Goal: Task Accomplishment & Management: Manage account settings

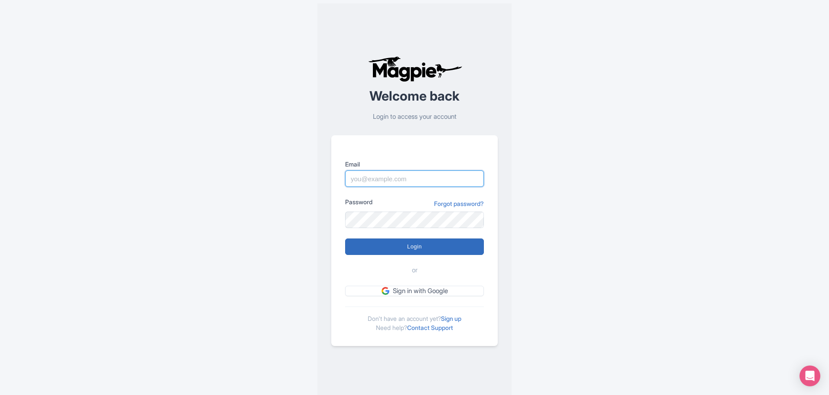
type input "bajwa@bookingmaze.com"
click at [407, 248] on input "Login" at bounding box center [414, 246] width 139 height 16
type input "Logging in..."
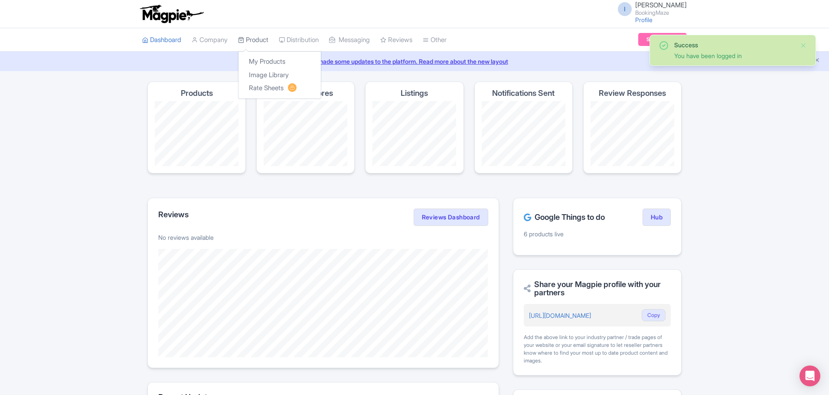
click at [261, 39] on link "Product" at bounding box center [253, 40] width 30 height 24
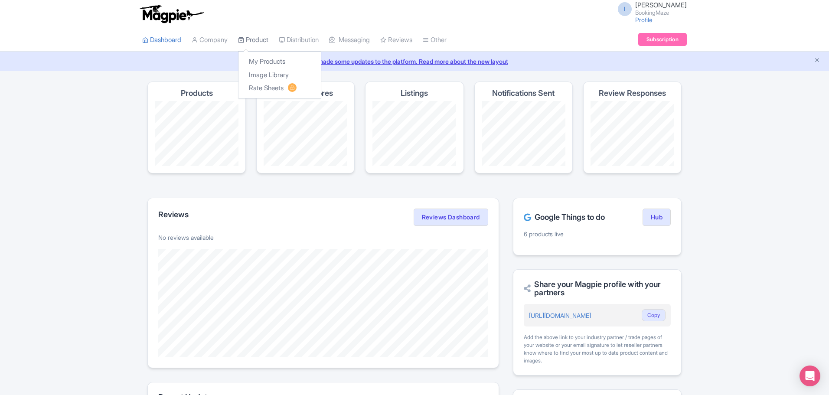
click at [259, 40] on link "Product" at bounding box center [253, 40] width 30 height 24
click at [272, 63] on link "My Products" at bounding box center [279, 61] width 82 height 13
click at [266, 90] on link "Rate Sheets" at bounding box center [279, 87] width 82 height 13
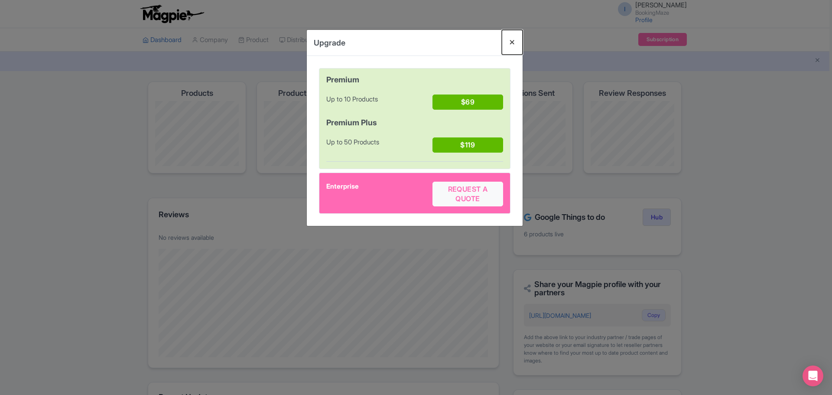
click at [514, 44] on button "Close" at bounding box center [512, 42] width 21 height 25
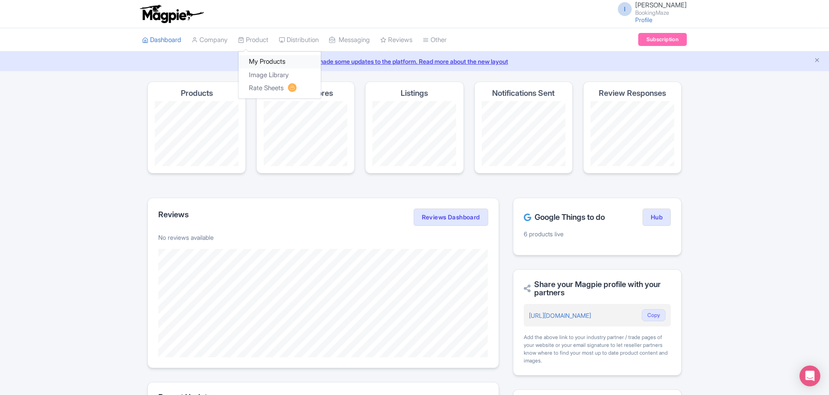
click at [255, 61] on link "My Products" at bounding box center [279, 61] width 82 height 13
click at [671, 43] on link "Subscription" at bounding box center [662, 39] width 49 height 13
click at [264, 89] on link "Rate Sheets" at bounding box center [279, 87] width 82 height 13
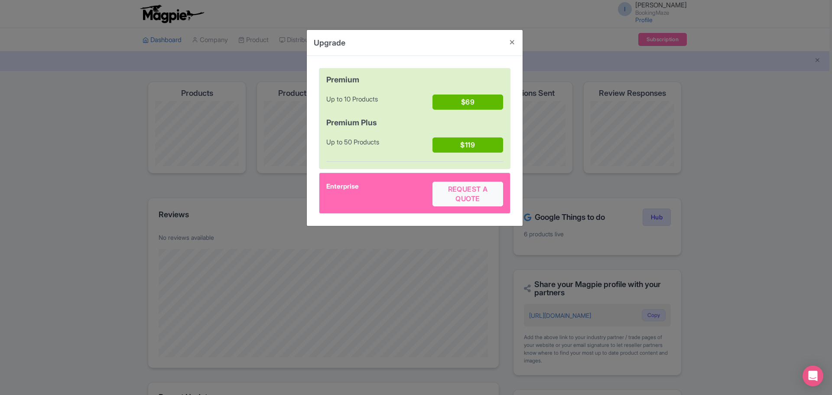
click at [191, 97] on div "Upgrade Premium Up to 10 Products $69 Premium Plus Up to 50 Products $119 Enter…" at bounding box center [416, 197] width 832 height 395
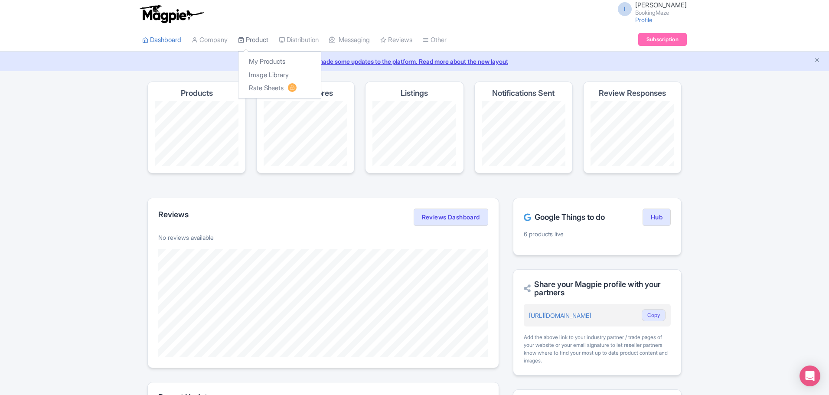
click at [264, 45] on link "Product" at bounding box center [253, 40] width 30 height 24
click at [269, 81] on link "Image Library" at bounding box center [279, 74] width 82 height 13
click at [271, 89] on link "Rate Sheets" at bounding box center [279, 87] width 82 height 13
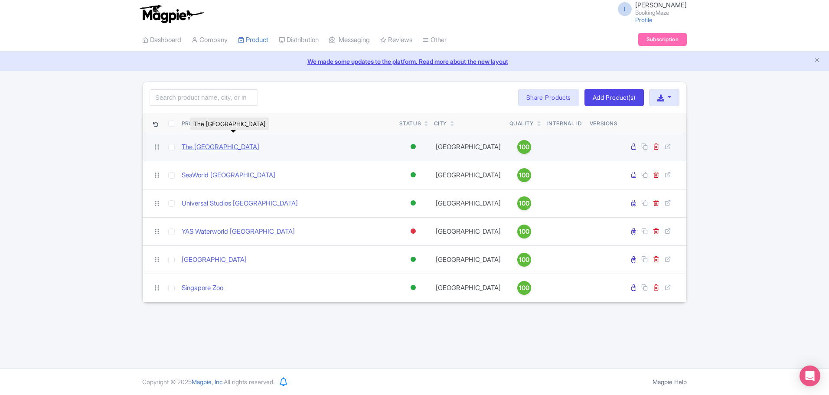
drag, startPoint x: 336, startPoint y: 147, endPoint x: 182, endPoint y: 147, distance: 153.5
click at [182, 147] on div "The [GEOGRAPHIC_DATA]" at bounding box center [287, 147] width 211 height 10
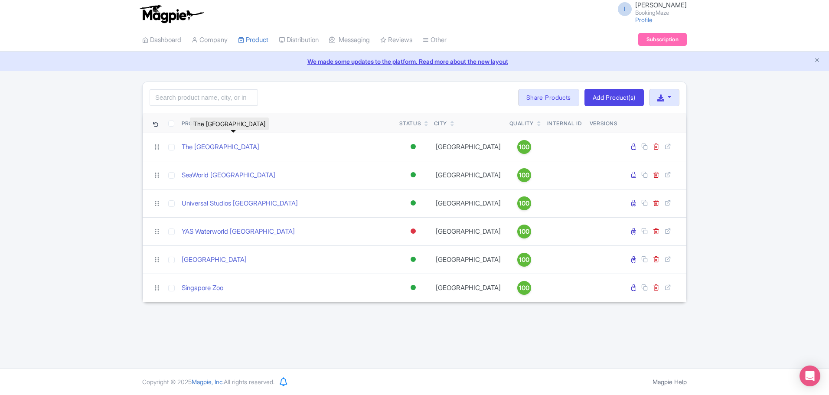
copy link "The [GEOGRAPHIC_DATA]"
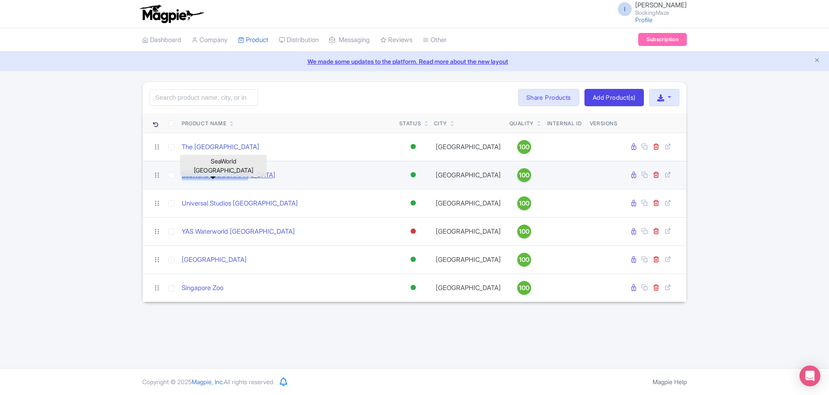
drag, startPoint x: 254, startPoint y: 176, endPoint x: 183, endPoint y: 177, distance: 72.0
click at [183, 177] on div "SeaWorld [GEOGRAPHIC_DATA]" at bounding box center [287, 175] width 211 height 10
copy link "SeaWorld [GEOGRAPHIC_DATA]"
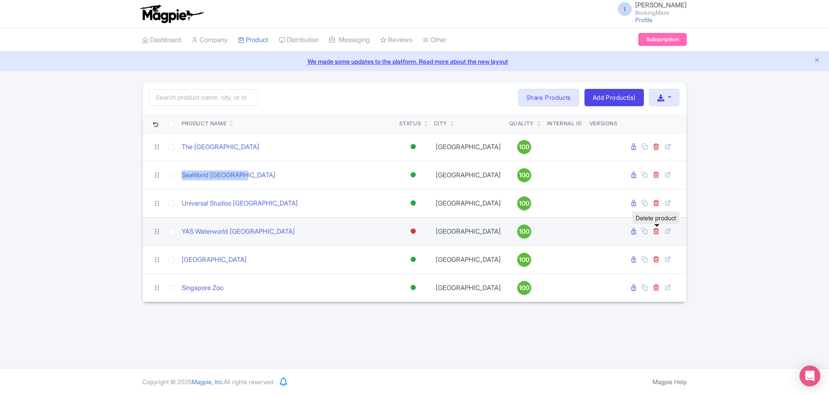
click at [655, 234] on link at bounding box center [657, 231] width 8 height 8
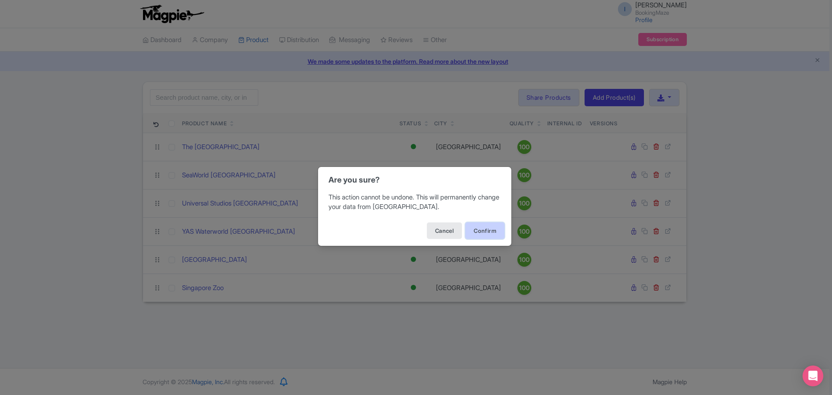
click at [492, 230] on button "Confirm" at bounding box center [485, 230] width 39 height 16
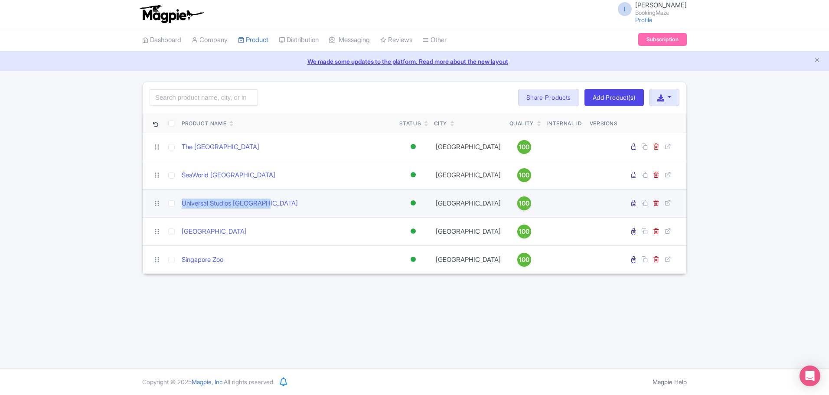
drag, startPoint x: 286, startPoint y: 202, endPoint x: 179, endPoint y: 204, distance: 107.1
click at [179, 204] on td "Universal Studios [GEOGRAPHIC_DATA]" at bounding box center [287, 203] width 218 height 28
copy link "Universal Studios [GEOGRAPHIC_DATA]"
click at [657, 204] on icon at bounding box center [656, 202] width 7 height 7
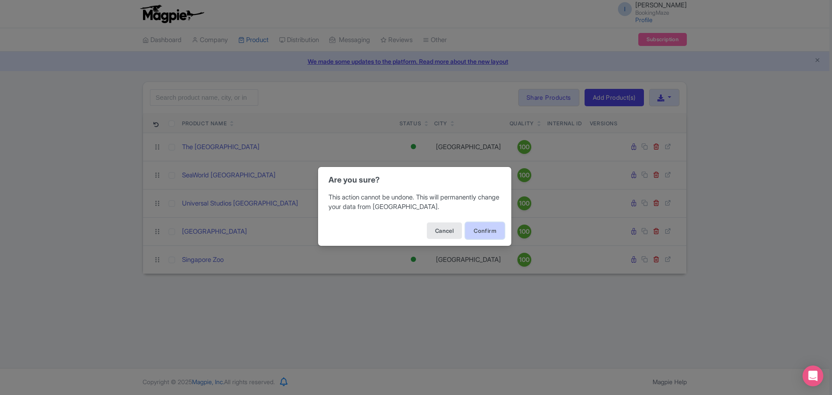
click at [479, 228] on button "Confirm" at bounding box center [485, 230] width 39 height 16
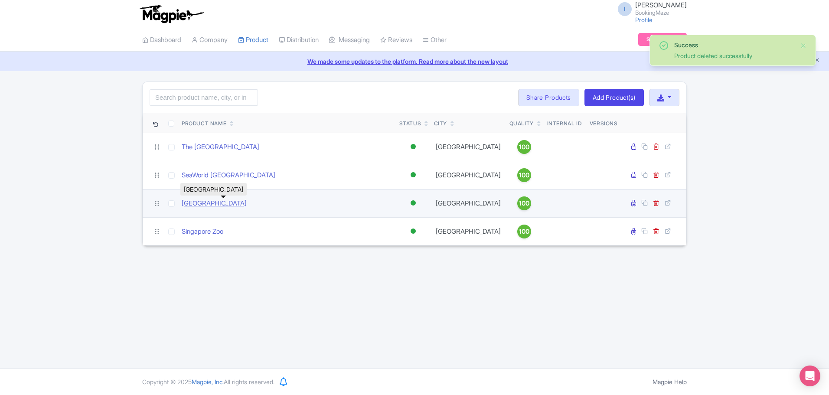
drag, startPoint x: 0, startPoint y: 0, endPoint x: 182, endPoint y: 204, distance: 273.6
click at [182, 204] on div "[GEOGRAPHIC_DATA]" at bounding box center [287, 204] width 211 height 10
copy link "[GEOGRAPHIC_DATA]"
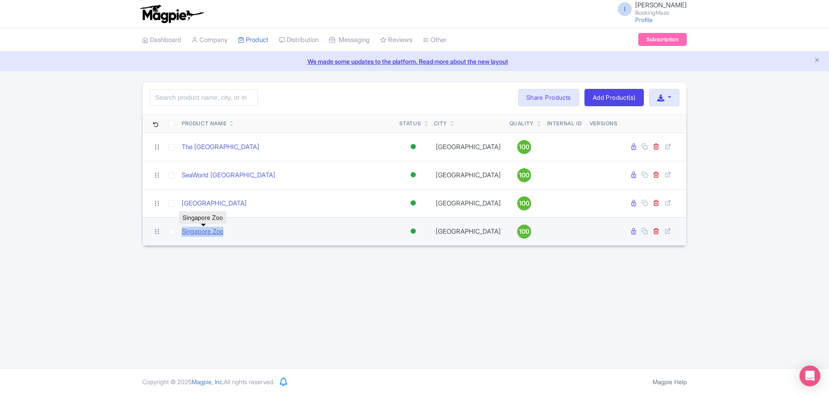
drag, startPoint x: 242, startPoint y: 230, endPoint x: 182, endPoint y: 231, distance: 60.7
click at [182, 231] on div "Singapore Zoo" at bounding box center [287, 232] width 211 height 10
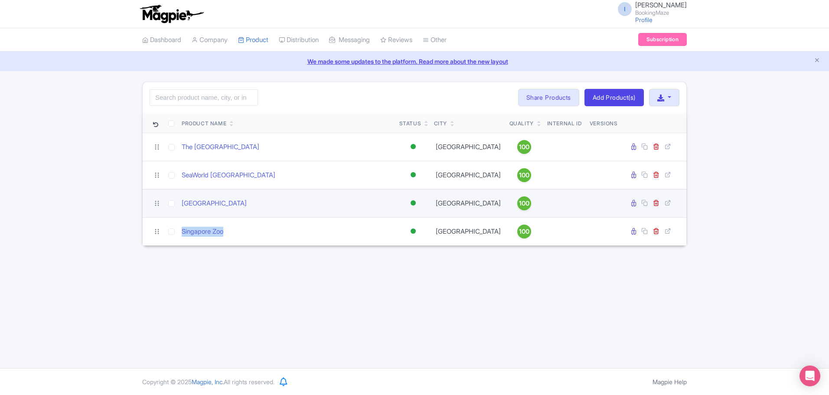
copy link "Singapore Zoo"
